Goal: Information Seeking & Learning: Learn about a topic

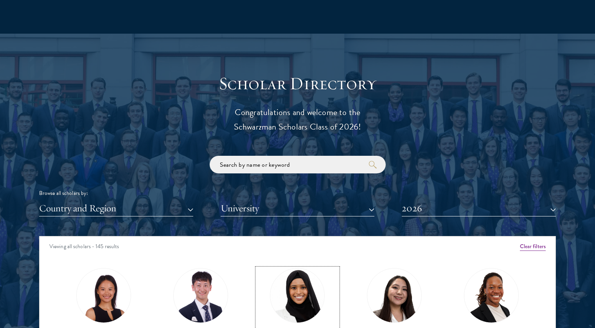
click at [300, 295] on img at bounding box center [297, 294] width 59 height 59
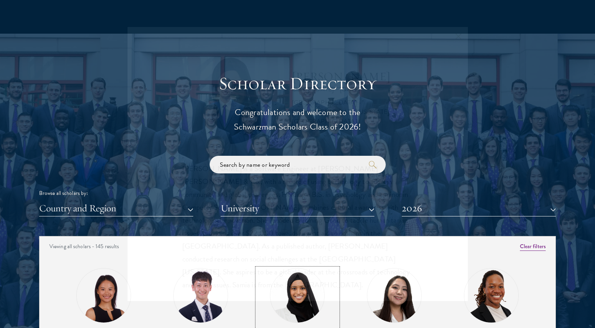
scroll to position [857, 0]
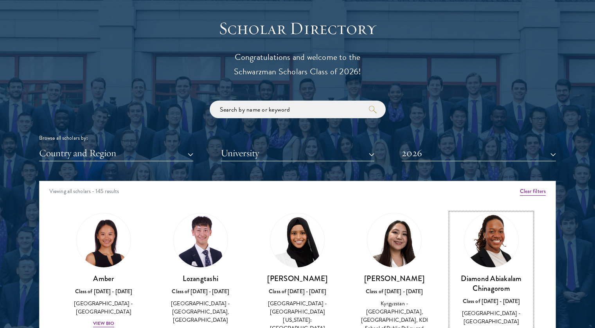
click at [496, 238] on img at bounding box center [490, 239] width 59 height 59
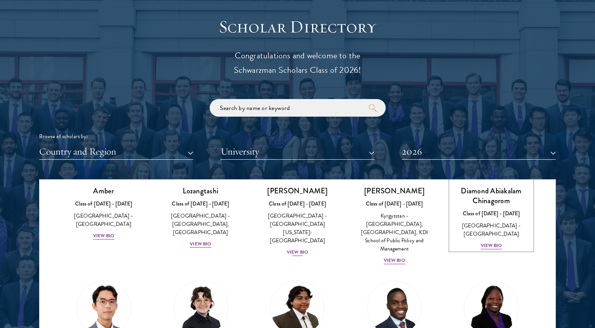
scroll to position [87, 0]
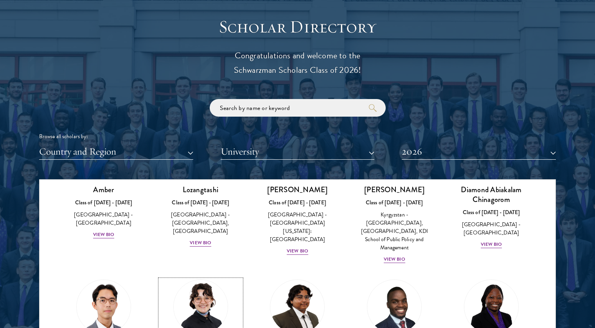
click at [203, 301] on img at bounding box center [200, 306] width 59 height 59
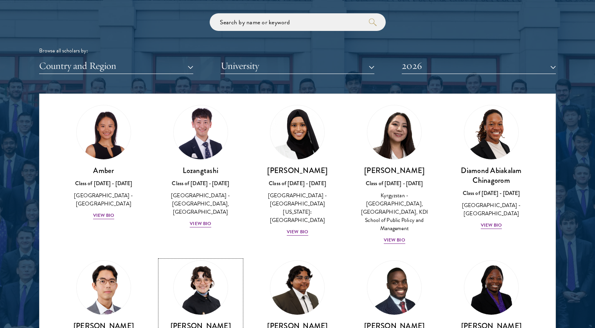
scroll to position [19, 0]
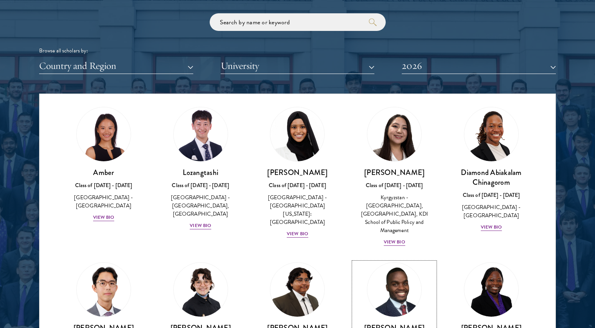
click at [402, 288] on img at bounding box center [393, 289] width 59 height 59
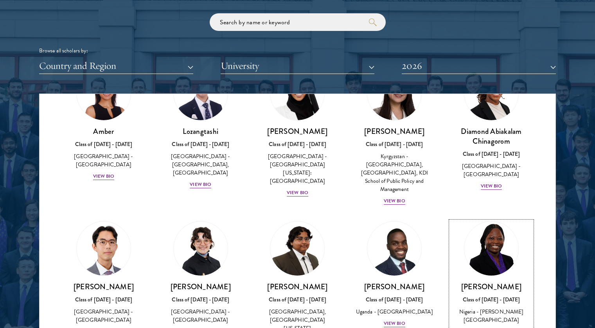
click at [506, 220] on img at bounding box center [490, 248] width 59 height 59
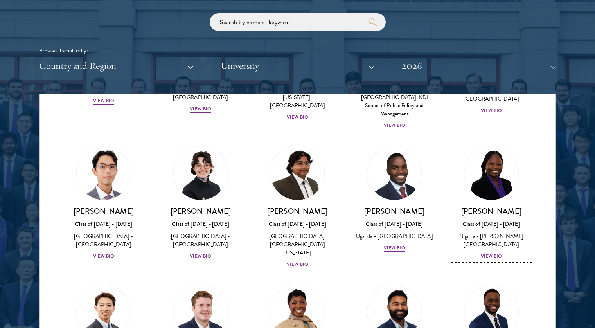
scroll to position [140, 0]
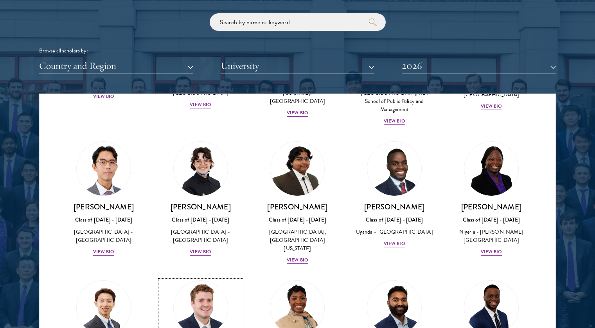
click at [203, 291] on img at bounding box center [200, 307] width 59 height 59
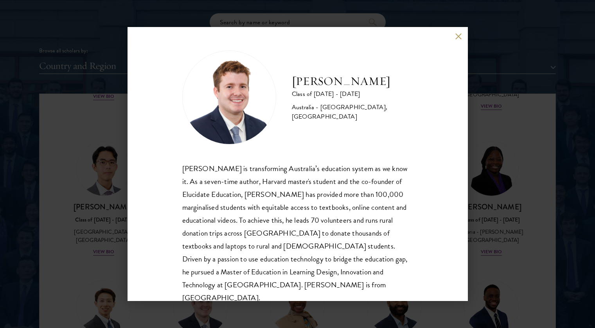
click at [458, 32] on div "[PERSON_NAME] Class of [DATE] - [DATE] [GEOGRAPHIC_DATA] - [GEOGRAPHIC_DATA], […" at bounding box center [297, 164] width 340 height 274
click at [458, 34] on button at bounding box center [458, 36] width 7 height 7
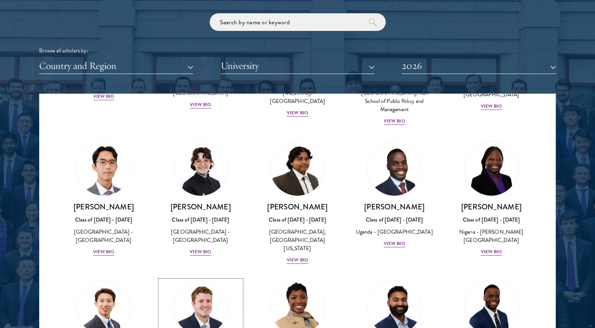
scroll to position [199, 0]
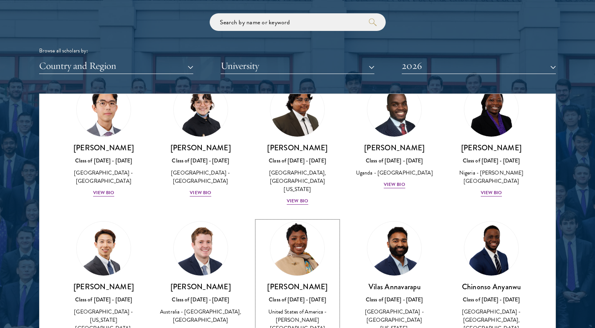
click at [301, 252] on img at bounding box center [297, 248] width 59 height 59
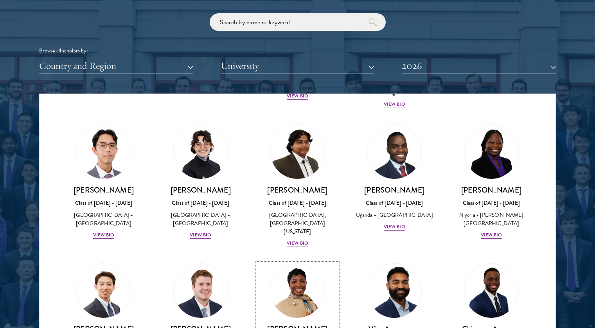
scroll to position [141, 0]
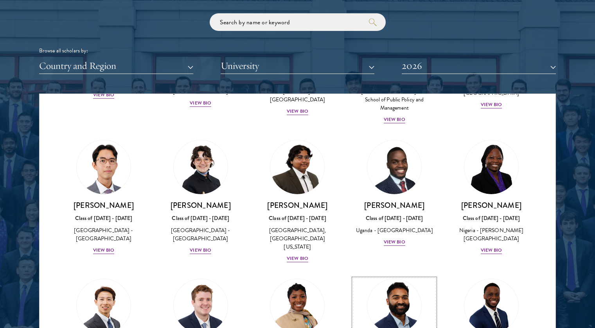
click at [391, 310] on img at bounding box center [393, 305] width 59 height 59
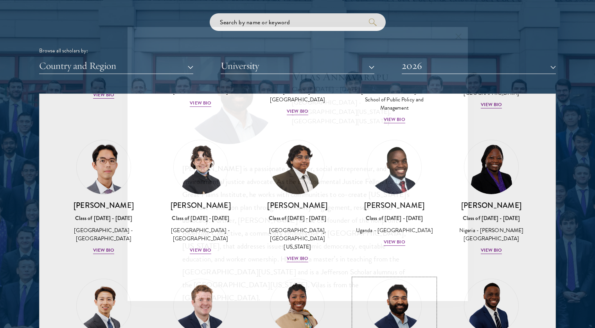
scroll to position [258, 0]
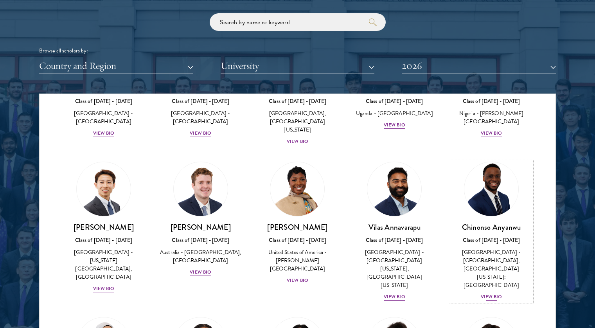
click at [486, 186] on img at bounding box center [490, 188] width 59 height 59
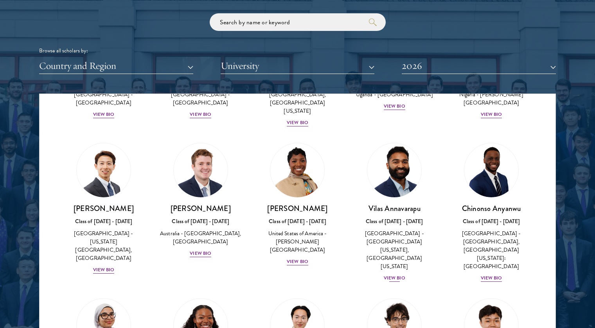
scroll to position [277, 0]
click at [407, 295] on img at bounding box center [393, 324] width 59 height 59
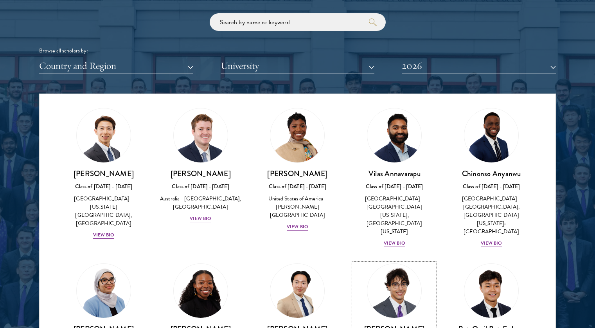
scroll to position [274, 0]
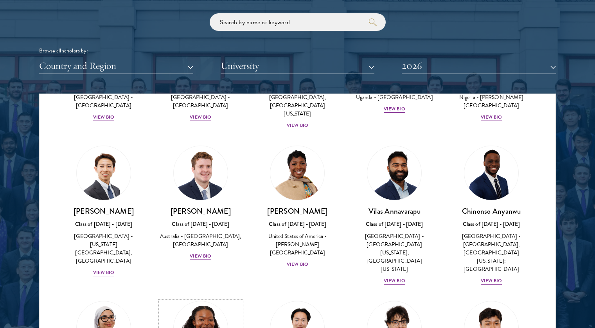
click at [190, 303] on img at bounding box center [200, 327] width 59 height 59
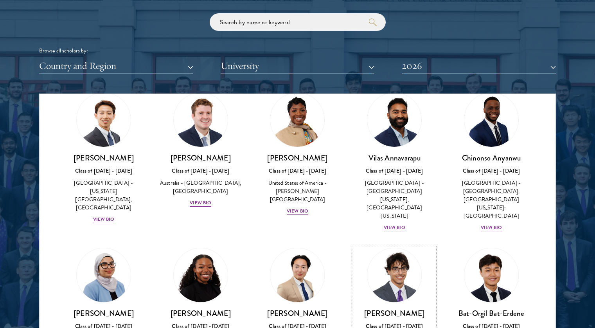
scroll to position [325, 0]
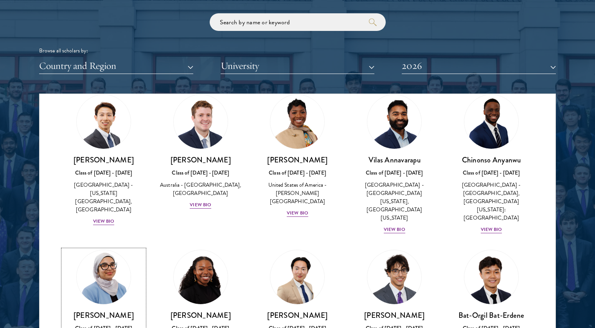
click at [108, 247] on img at bounding box center [103, 276] width 59 height 59
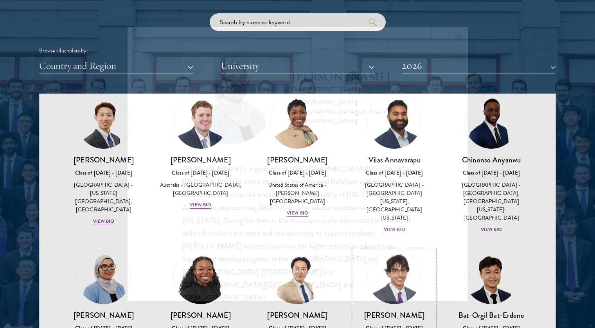
scroll to position [337, 0]
